Goal: Check status: Check status

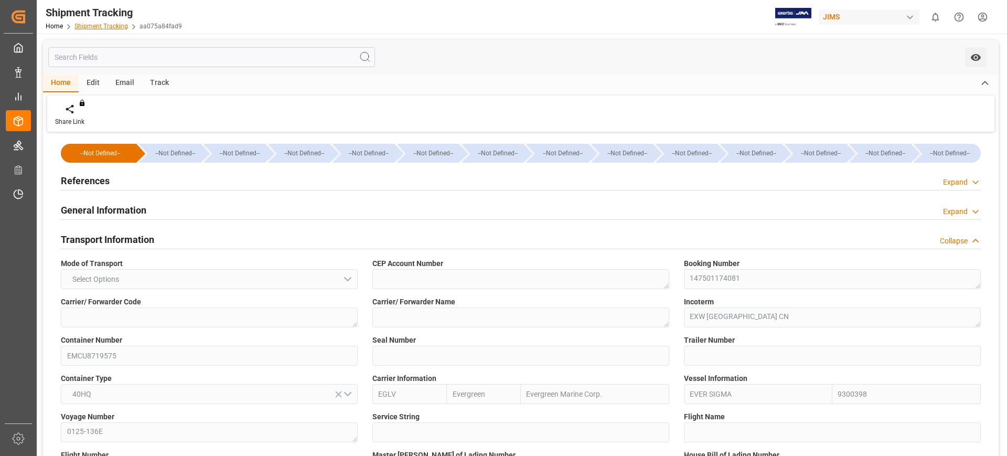
drag, startPoint x: 105, startPoint y: 22, endPoint x: 114, endPoint y: 24, distance: 9.3
click at [105, 22] on div "Home Shipment Tracking aa075a84fad9" at bounding box center [114, 25] width 136 height 11
click at [116, 29] on link "Shipment Tracking" at bounding box center [100, 26] width 53 height 7
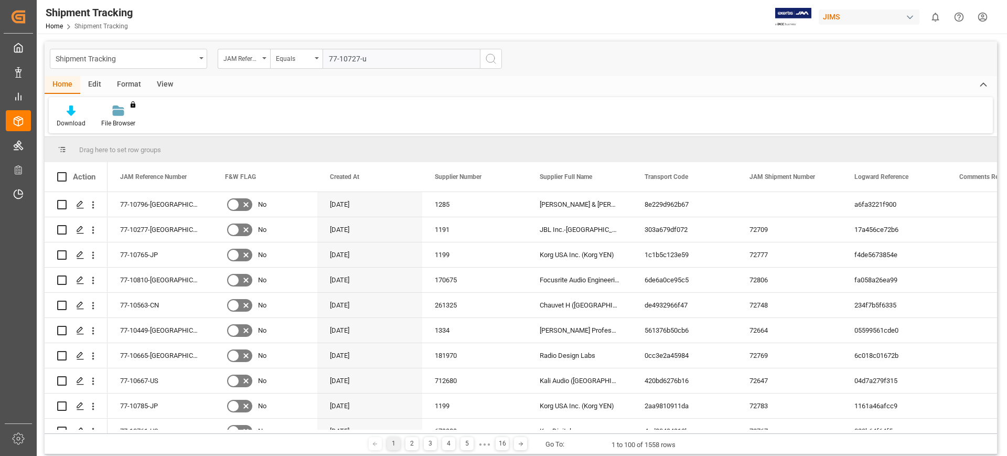
type input "77-10727-us"
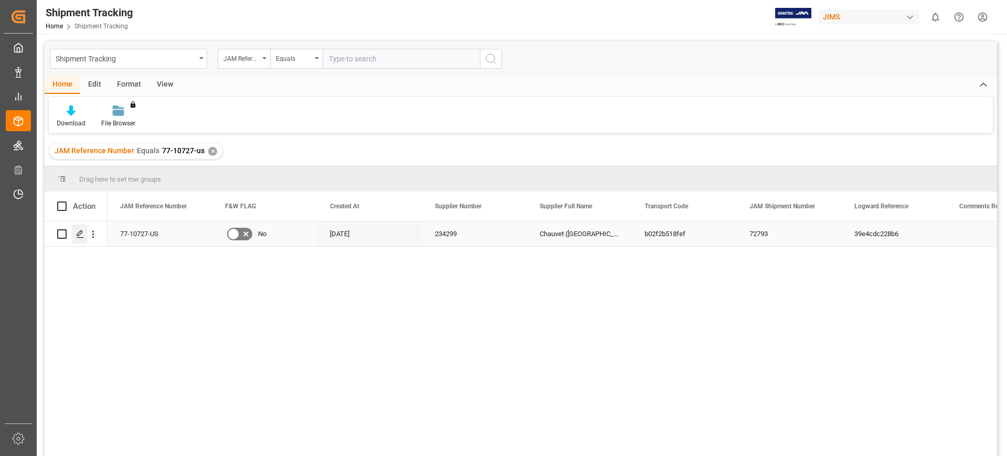
click at [77, 233] on icon "Press SPACE to select this row." at bounding box center [80, 234] width 8 height 8
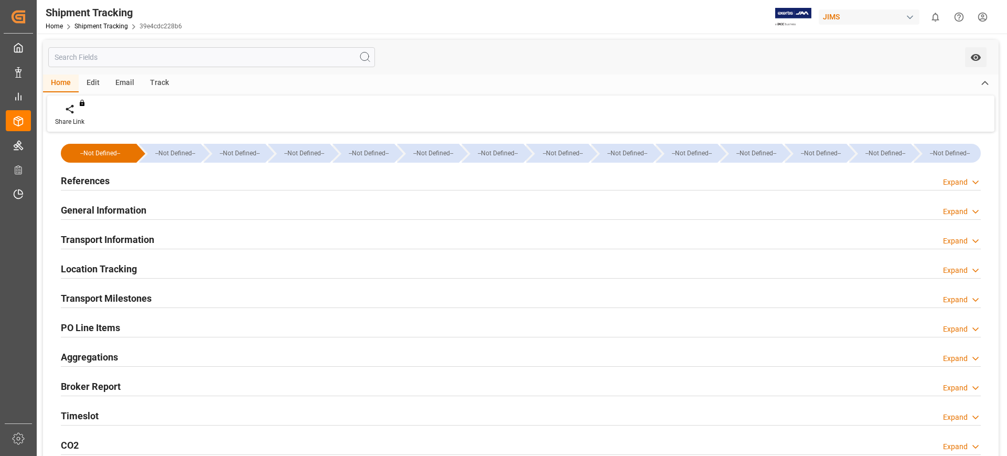
click at [74, 407] on div "Timeslot" at bounding box center [80, 415] width 38 height 20
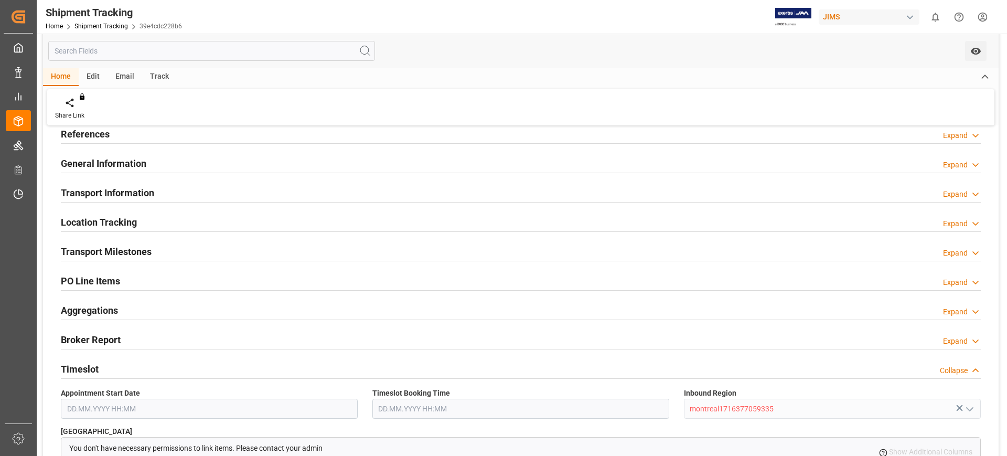
scroll to position [66, 0]
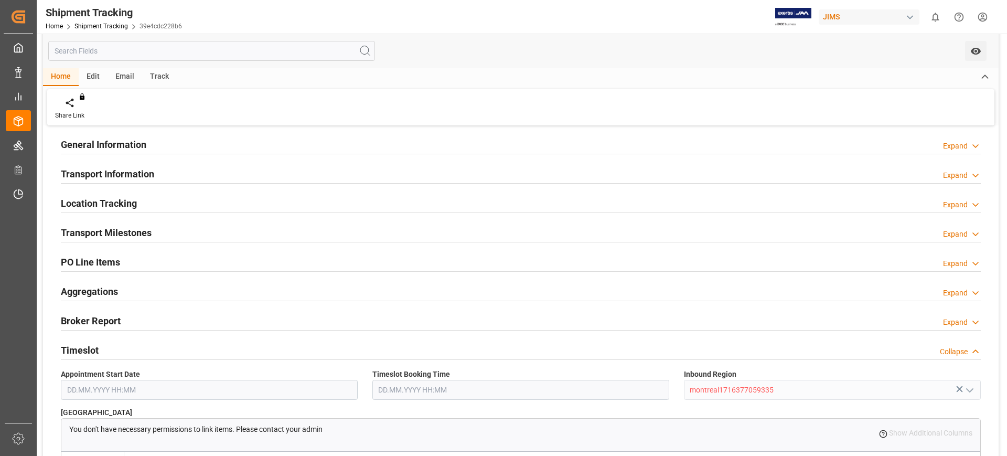
click at [79, 347] on h2 "Timeslot" at bounding box center [80, 350] width 38 height 14
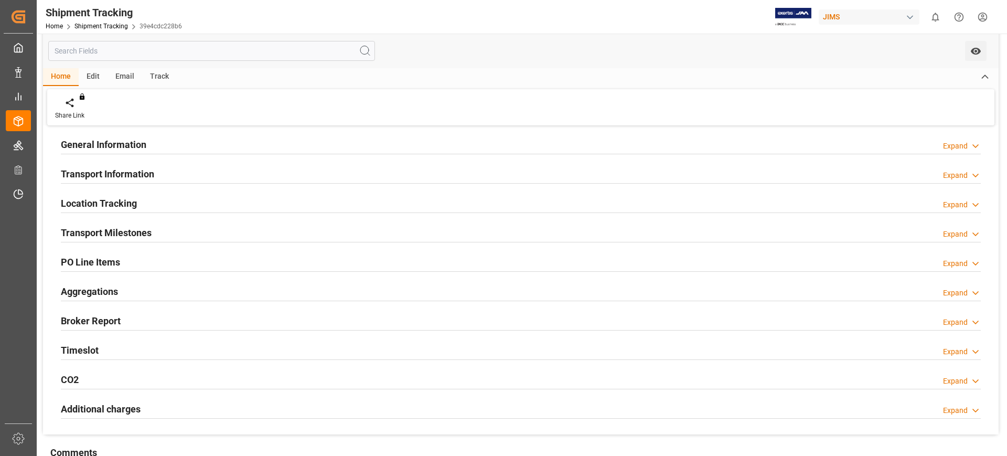
click at [154, 174] on h2 "Transport Information" at bounding box center [107, 174] width 93 height 14
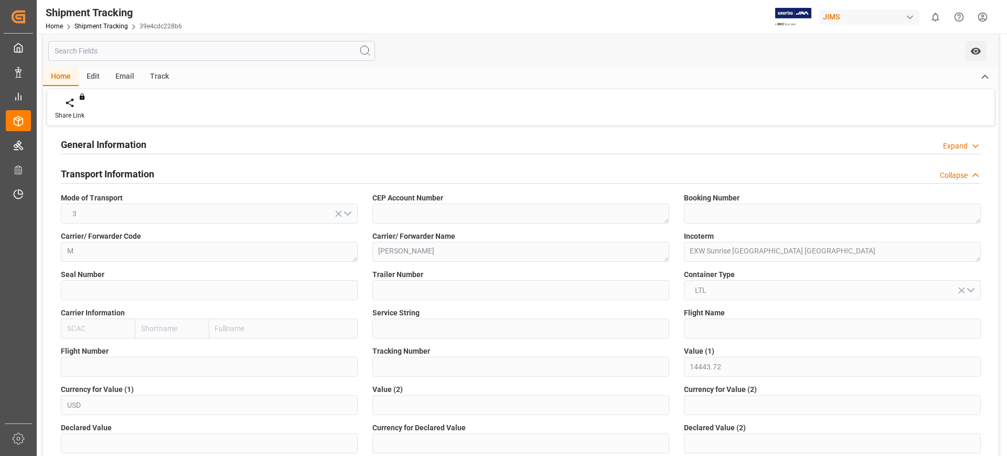
click at [154, 174] on h2 "Transport Information" at bounding box center [107, 174] width 93 height 14
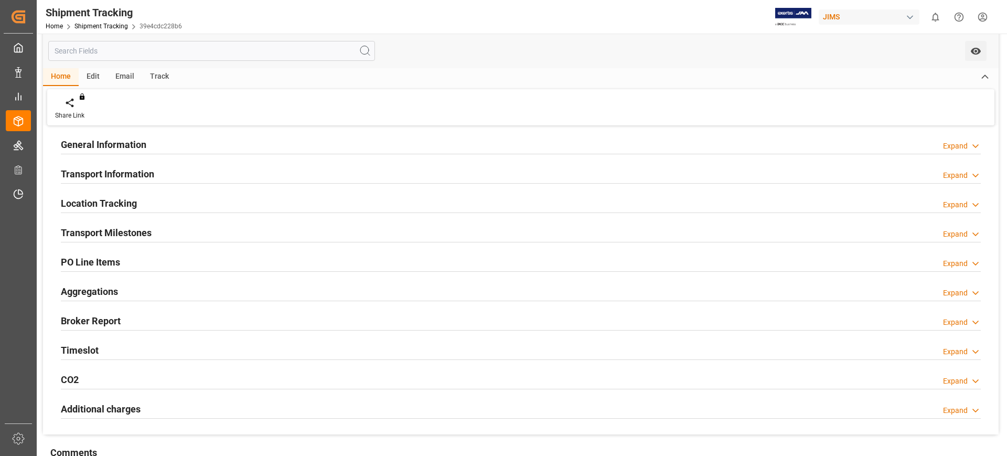
click at [138, 142] on h2 "General Information" at bounding box center [103, 144] width 85 height 14
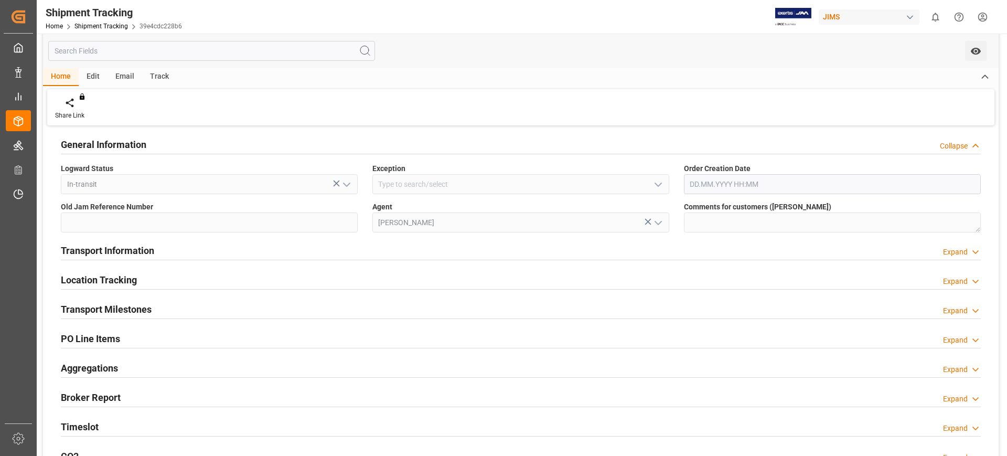
click at [138, 142] on h2 "General Information" at bounding box center [103, 144] width 85 height 14
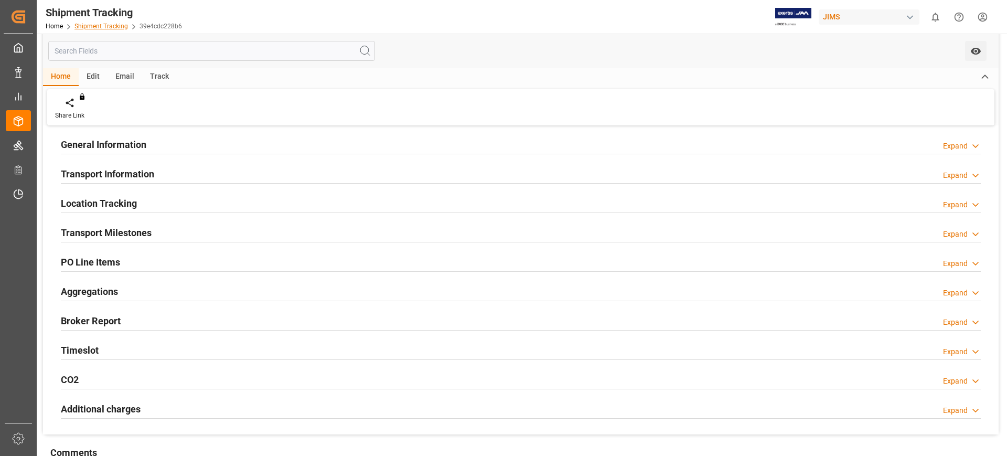
click at [112, 28] on link "Shipment Tracking" at bounding box center [100, 26] width 53 height 7
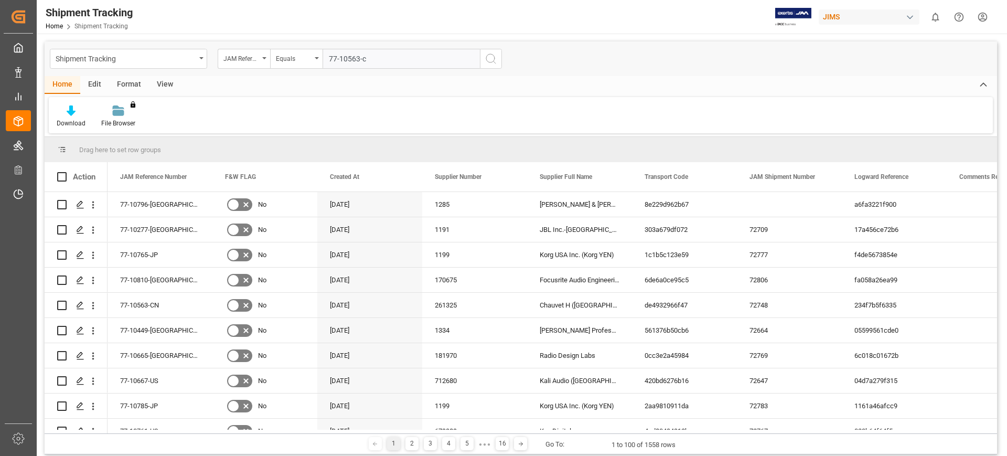
type input "77-10563-cn"
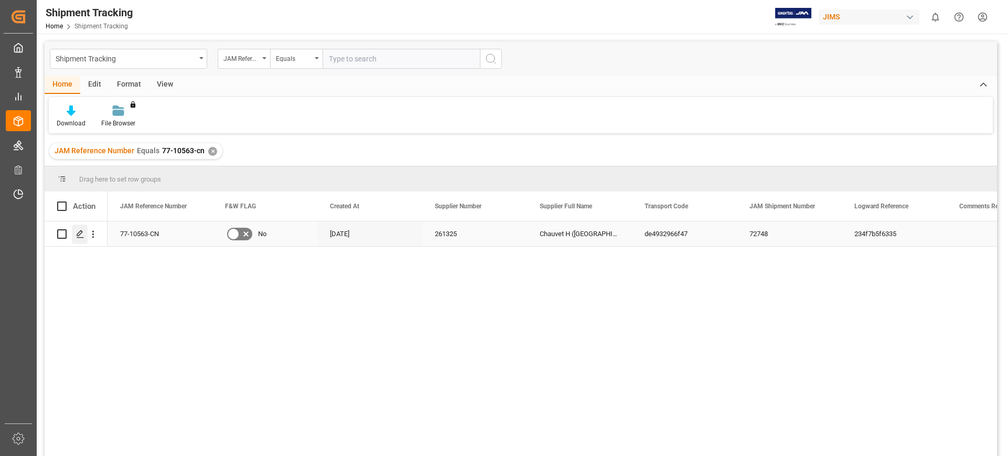
click at [78, 228] on div "Press SPACE to select this row." at bounding box center [80, 233] width 16 height 19
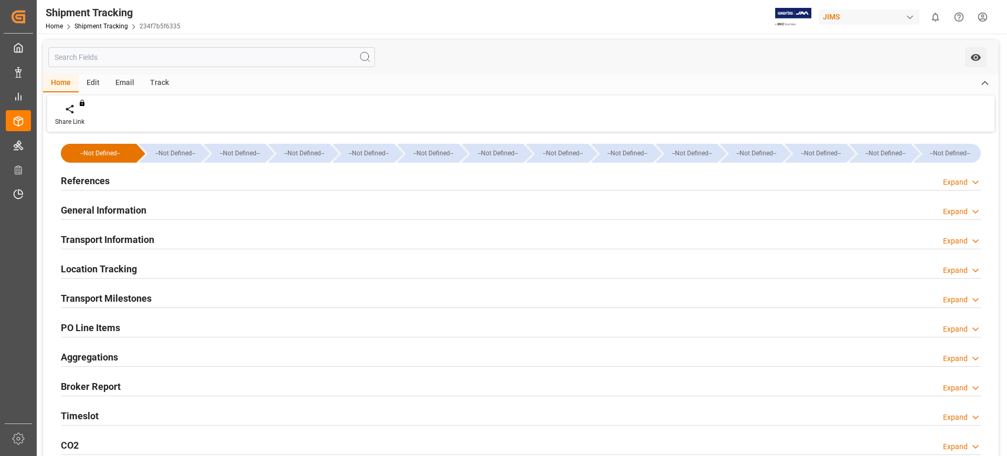
type input "[DATE] 07:00"
type input "[DATE] 15:40"
click at [135, 406] on div "Timeslot Expand" at bounding box center [521, 415] width 920 height 20
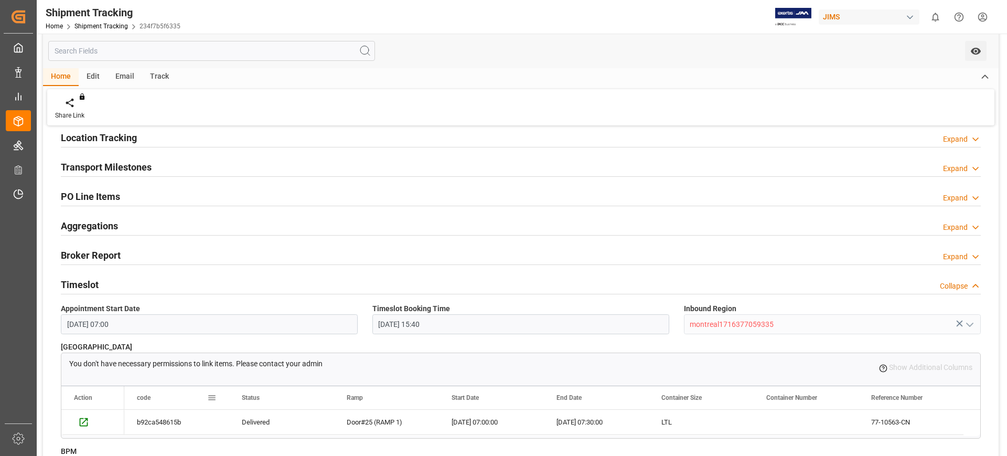
scroll to position [197, 0]
